Goal: Information Seeking & Learning: Learn about a topic

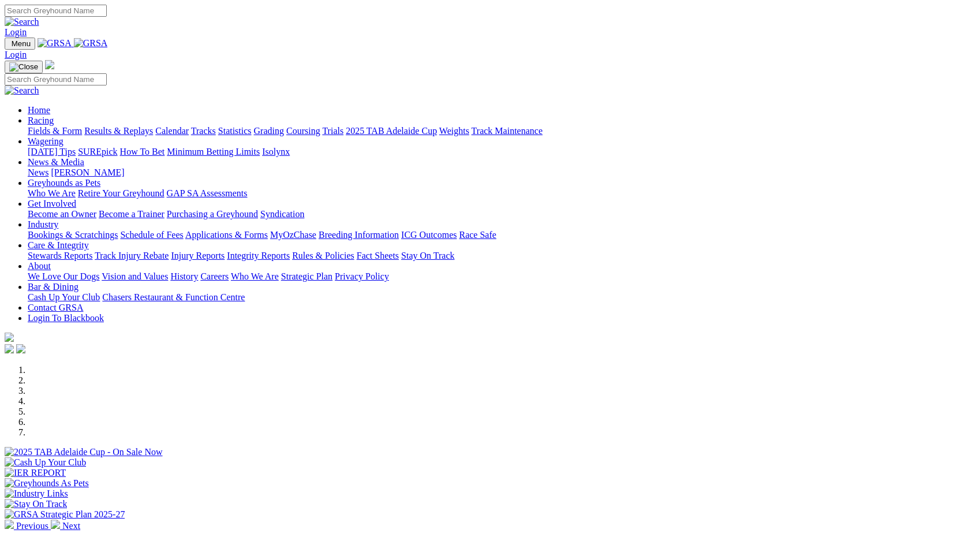
click at [124, 167] on link "[PERSON_NAME]" at bounding box center [87, 172] width 73 height 10
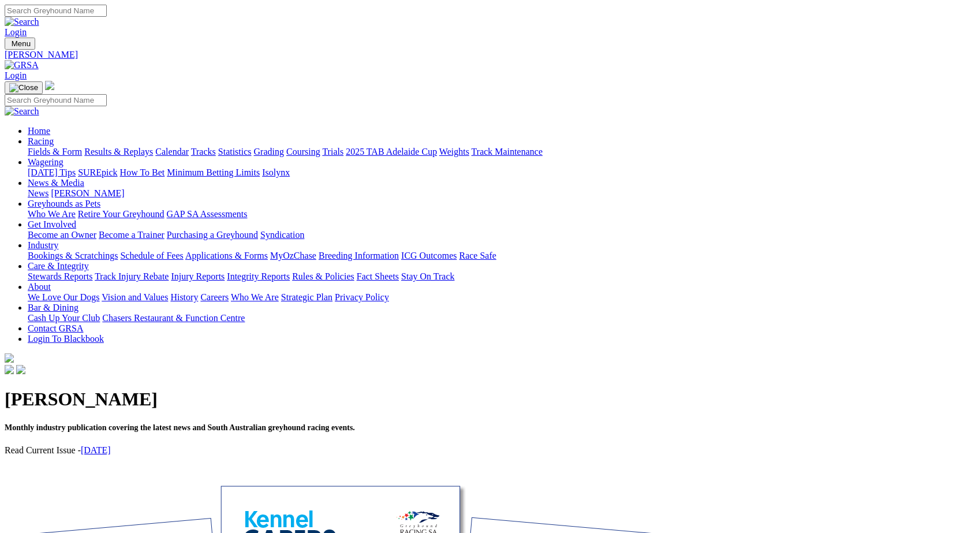
click at [111, 445] on link "August 2025" at bounding box center [96, 450] width 30 height 10
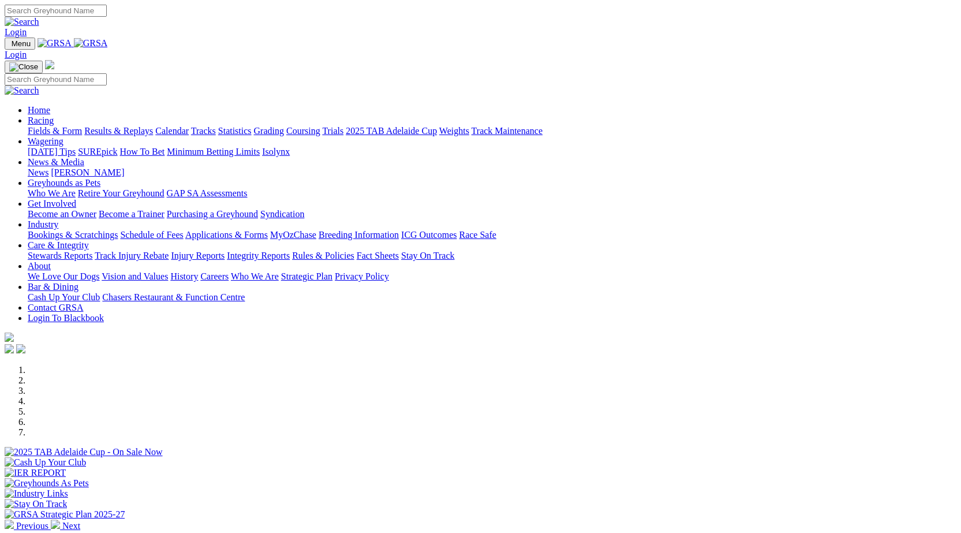
click at [54, 115] on link "Racing" at bounding box center [41, 120] width 26 height 10
click at [84, 157] on link "News & Media" at bounding box center [56, 162] width 57 height 10
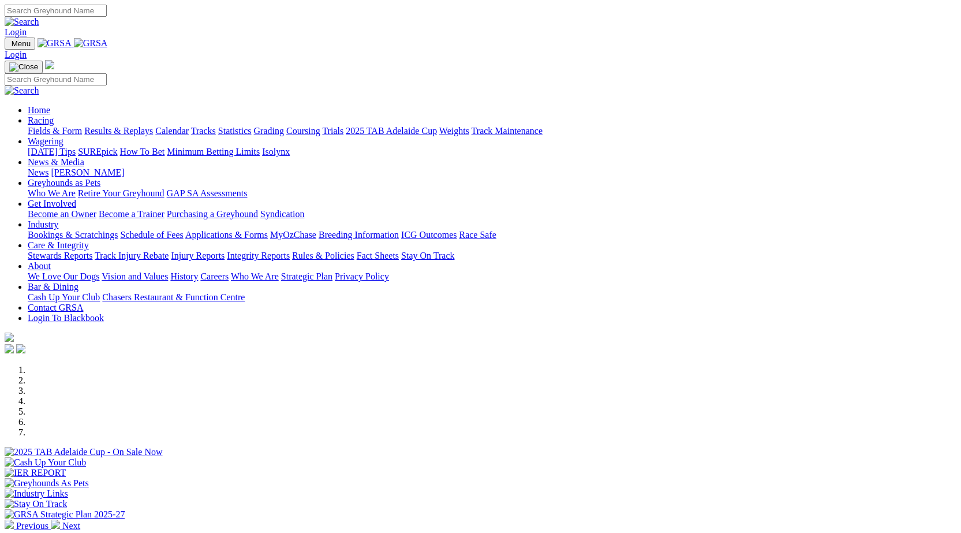
click at [124, 167] on link "[PERSON_NAME]" at bounding box center [87, 172] width 73 height 10
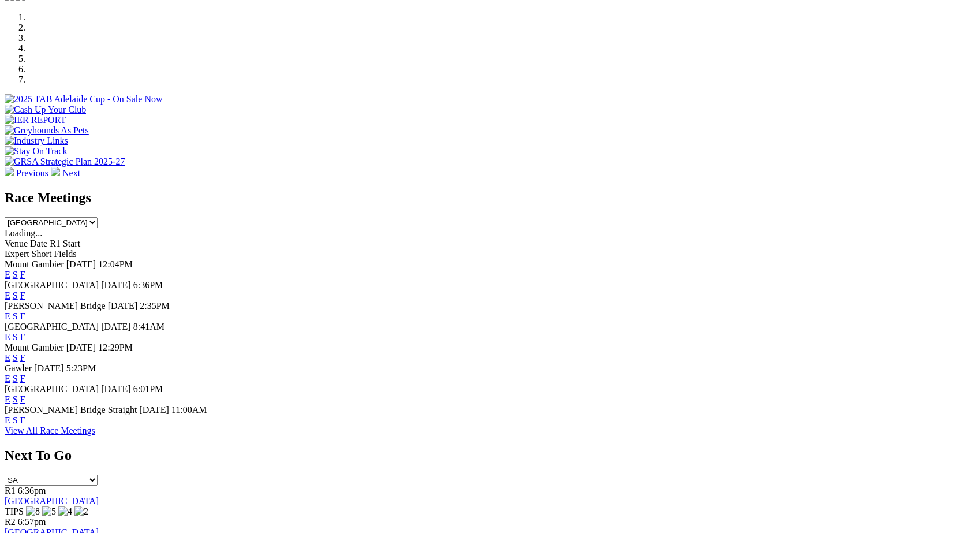
scroll to position [369, 0]
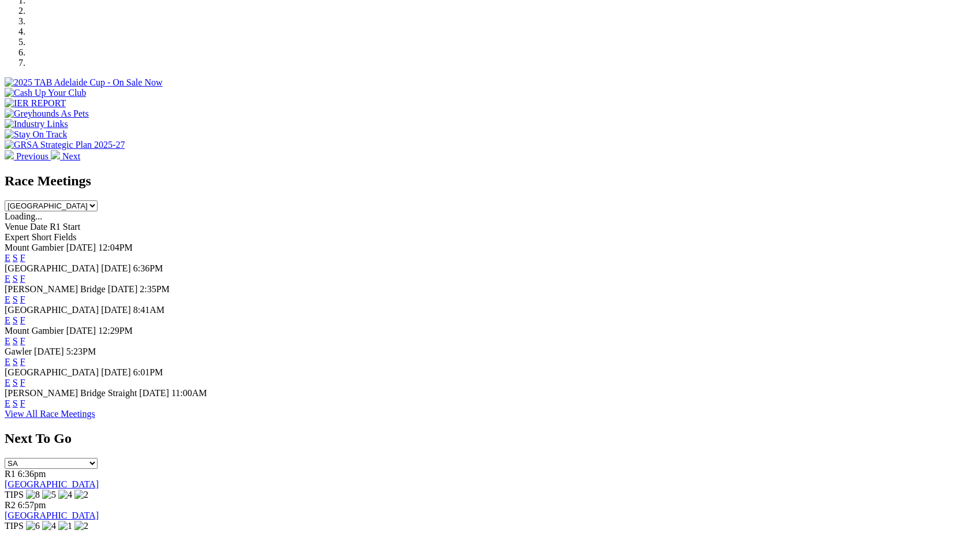
click at [25, 408] on link "F" at bounding box center [22, 403] width 5 height 10
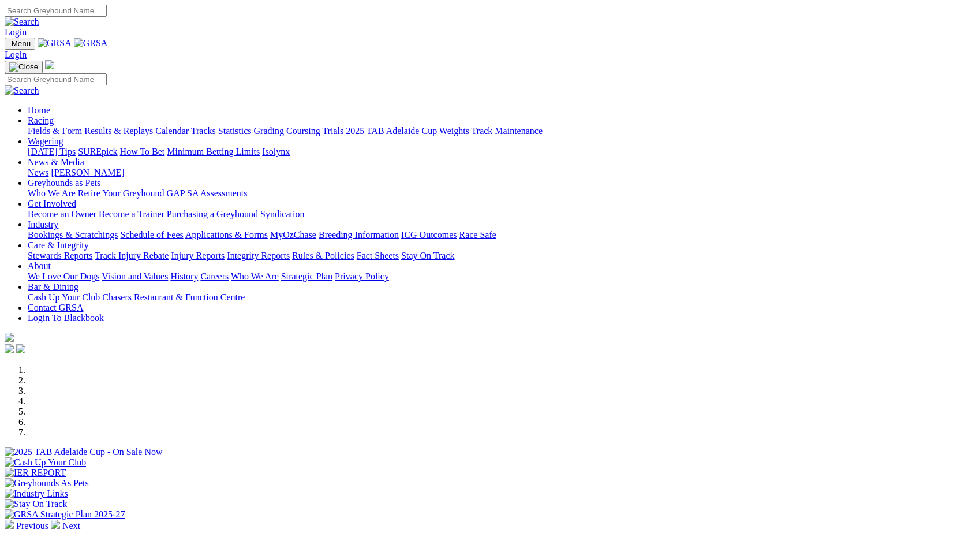
scroll to position [369, 0]
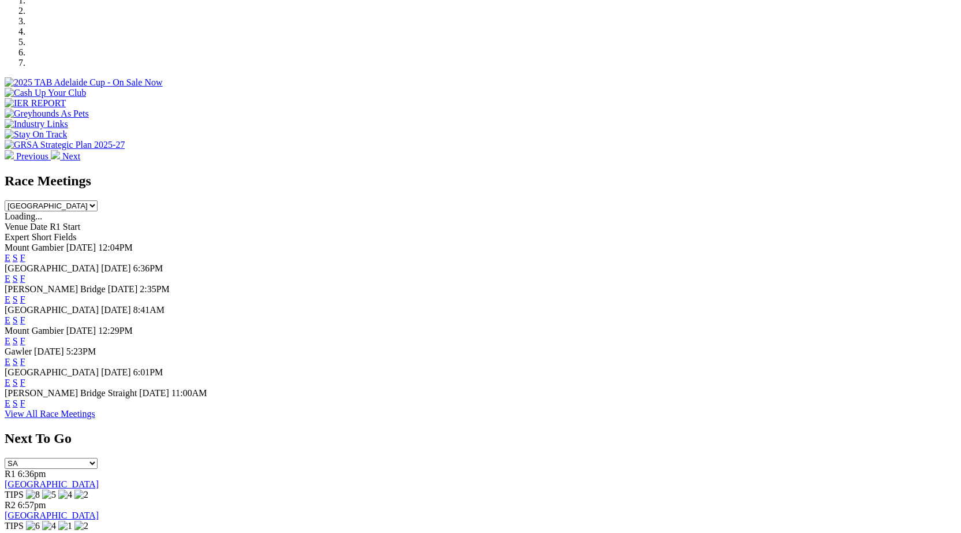
click at [25, 387] on link "F" at bounding box center [22, 383] width 5 height 10
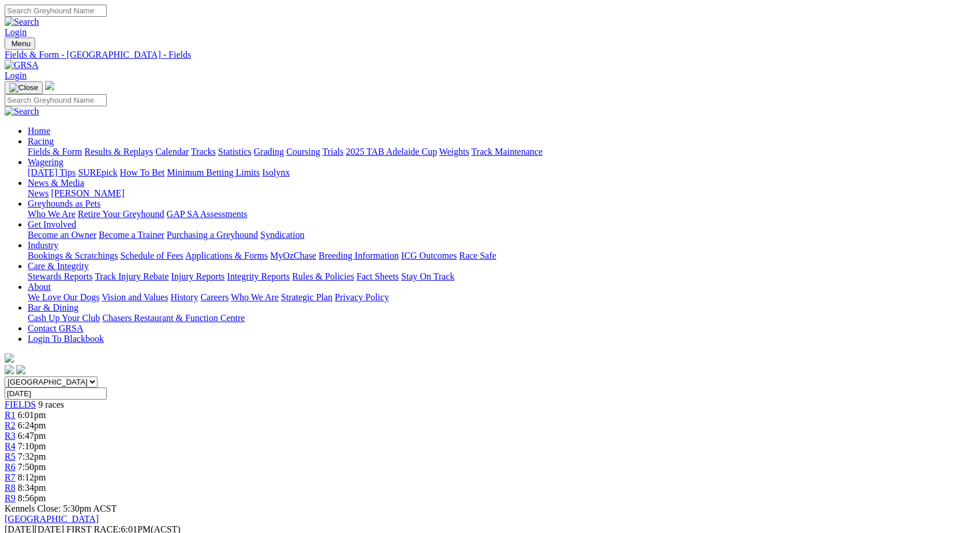
click at [124, 188] on link "[PERSON_NAME]" at bounding box center [87, 193] width 73 height 10
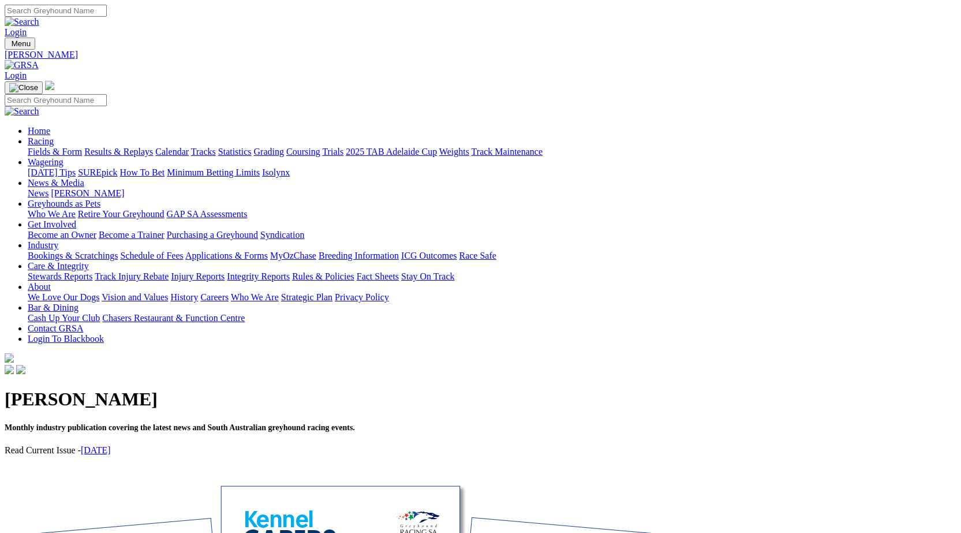
click at [54, 136] on link "Racing" at bounding box center [41, 141] width 26 height 10
click at [67, 147] on link "Fields & Form" at bounding box center [55, 152] width 54 height 10
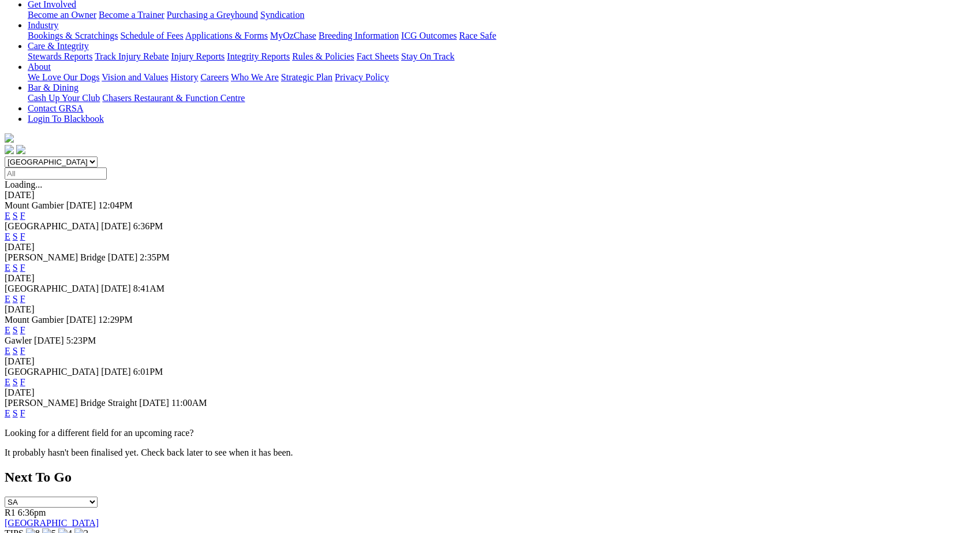
scroll to position [231, 0]
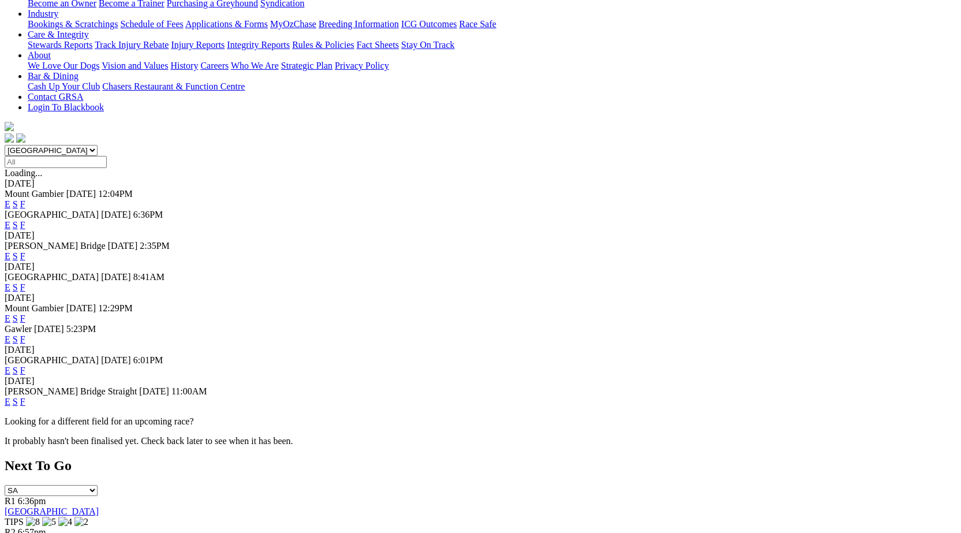
click at [25, 406] on link "F" at bounding box center [22, 402] width 5 height 10
